Goal: Check status: Check status

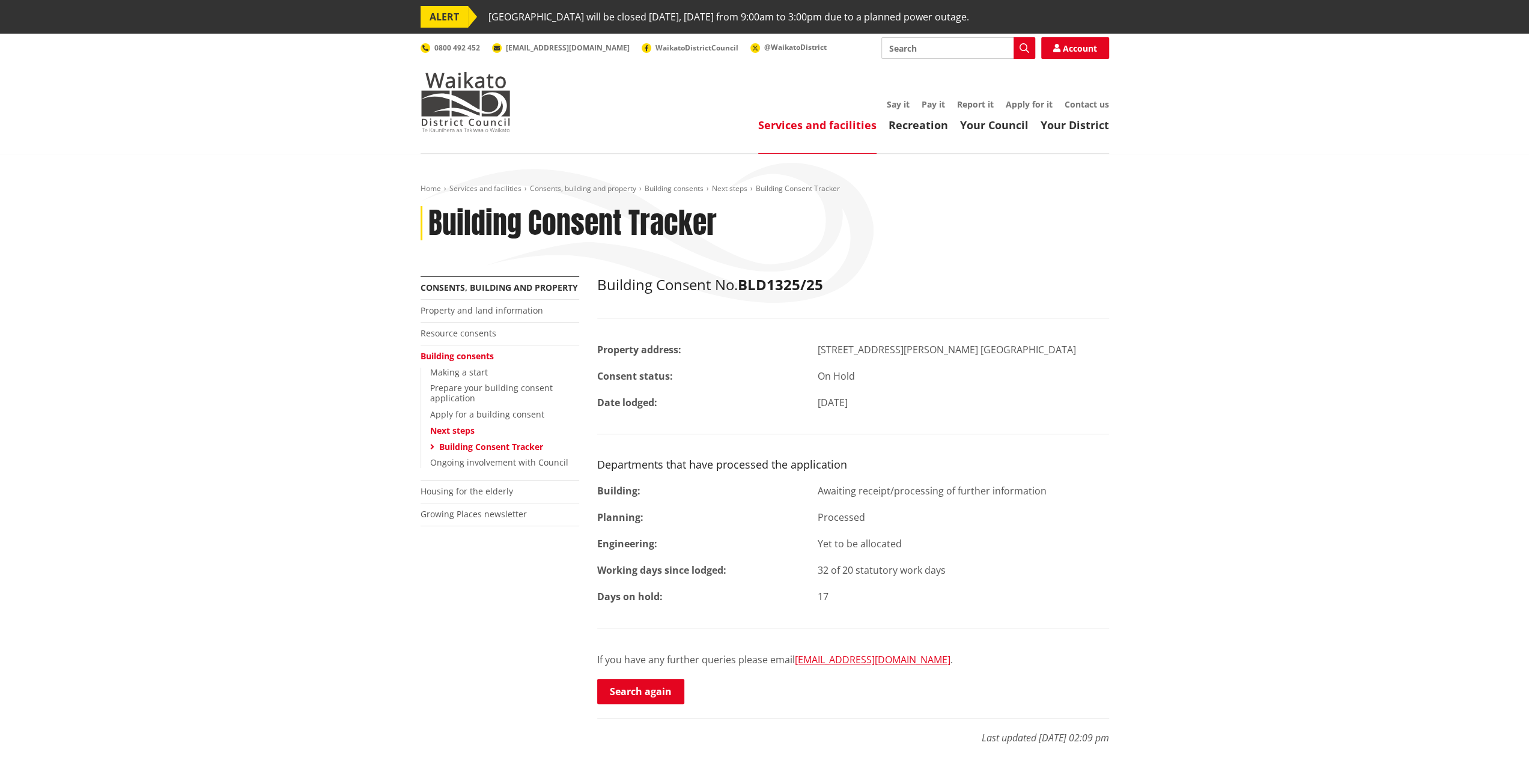
click at [763, 545] on div "Engineering:" at bounding box center [698, 543] width 221 height 14
drag, startPoint x: 161, startPoint y: 350, endPoint x: 390, endPoint y: 391, distance: 232.6
click at [161, 350] on div "Home Services and facilities Consents, building and property Building consents …" at bounding box center [764, 479] width 1529 height 651
